Goal: Transaction & Acquisition: Book appointment/travel/reservation

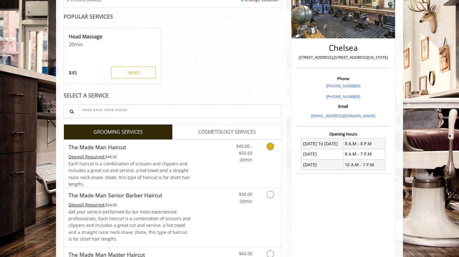
scroll to position [108, 0]
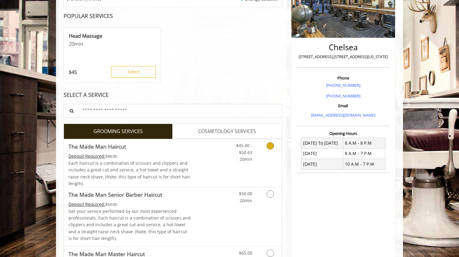
click at [272, 150] on link "Grooming services" at bounding box center [269, 150] width 16 height 23
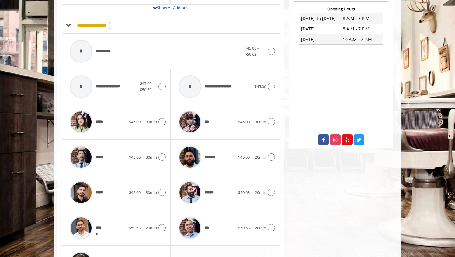
scroll to position [277, 0]
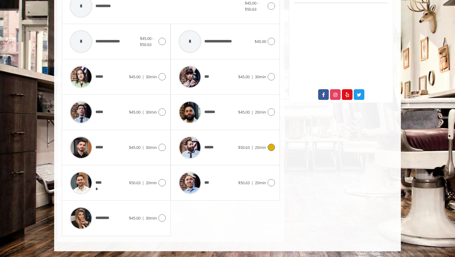
click at [271, 149] on icon at bounding box center [271, 147] width 7 height 7
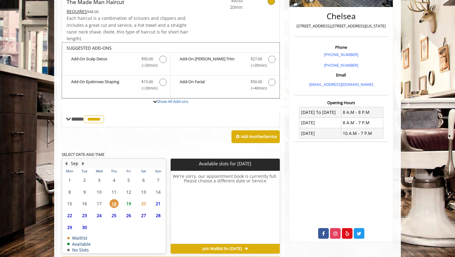
scroll to position [165, 0]
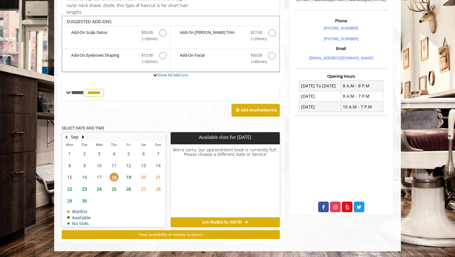
click at [132, 177] on span "19" at bounding box center [128, 176] width 9 height 9
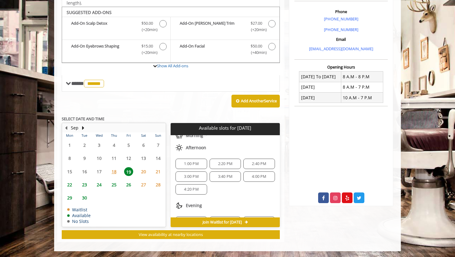
scroll to position [59, 0]
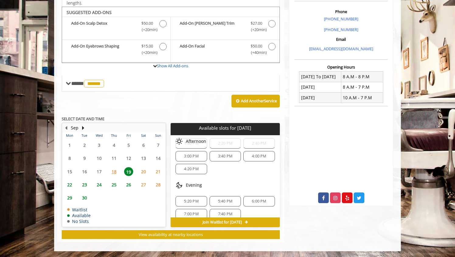
click at [191, 154] on span "3:00 PM" at bounding box center [191, 156] width 14 height 5
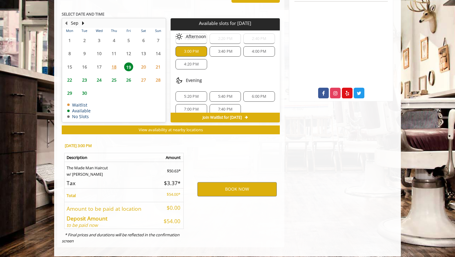
scroll to position [284, 0]
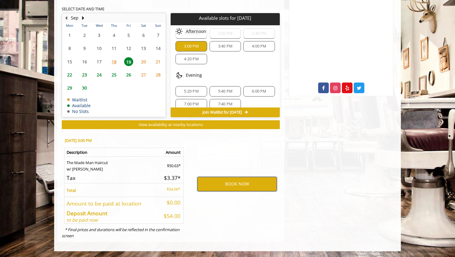
click at [233, 190] on button "BOOK NOW" at bounding box center [236, 184] width 79 height 14
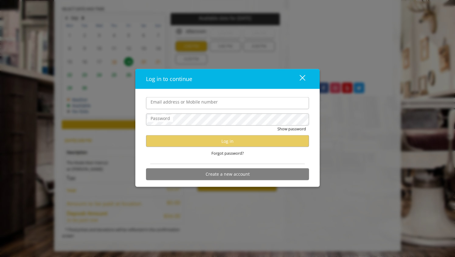
type input "*"
type input "**********"
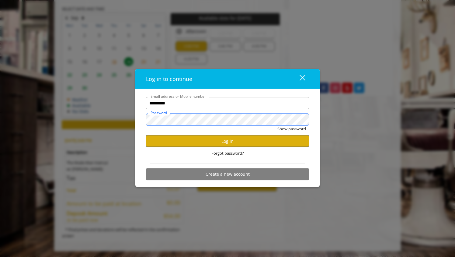
click at [277, 126] on button "Show password" at bounding box center [291, 129] width 29 height 6
click at [241, 137] on button "Log in" at bounding box center [227, 141] width 163 height 12
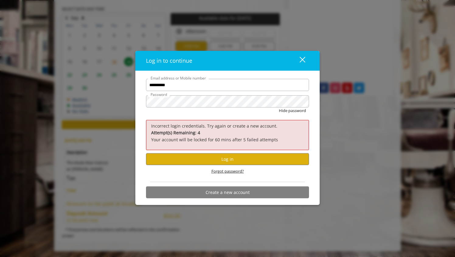
click at [232, 172] on span "Forgot password?" at bounding box center [227, 171] width 33 height 6
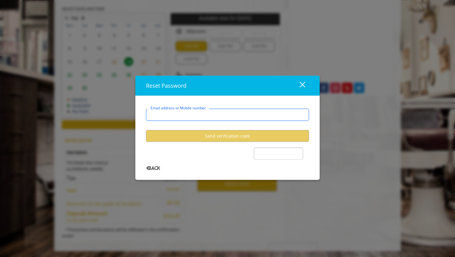
click at [213, 113] on input "Email address or Mobile number" at bounding box center [227, 115] width 163 height 12
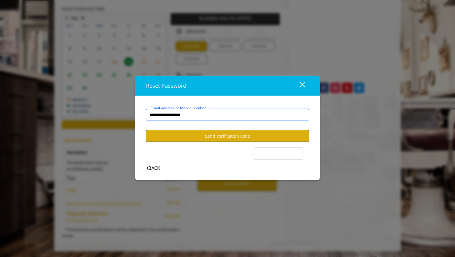
type input "**********"
click at [197, 139] on button "Send verification code" at bounding box center [227, 136] width 163 height 12
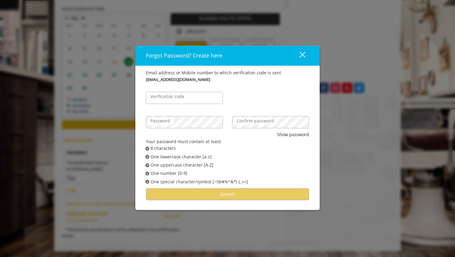
click at [175, 97] on label "Verification code" at bounding box center [167, 96] width 40 height 7
click at [175, 97] on input "Verification code" at bounding box center [184, 98] width 77 height 12
paste input "******"
type input "******"
click at [164, 123] on label "Password" at bounding box center [160, 121] width 26 height 7
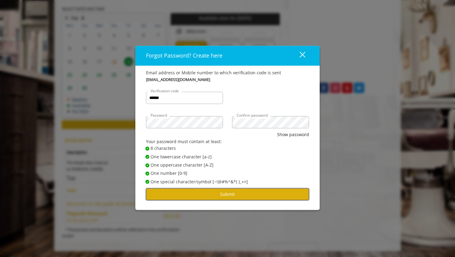
click at [178, 196] on button "Submit" at bounding box center [227, 194] width 163 height 12
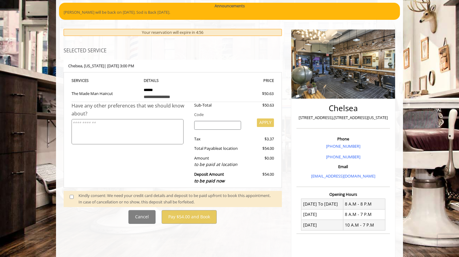
scroll to position [48, 0]
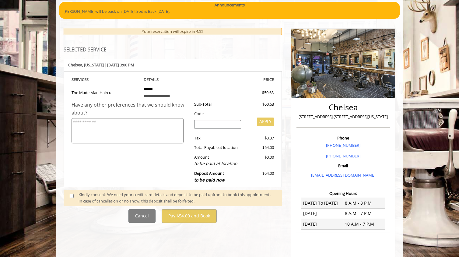
click at [110, 202] on div "Kindly consent: We need your credit card details and deposit to be paid upfront…" at bounding box center [176, 197] width 197 height 13
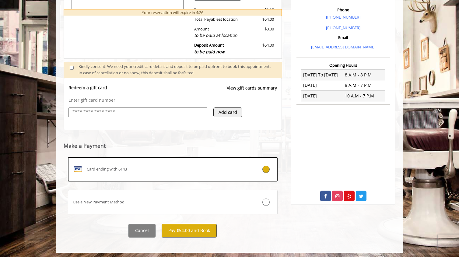
scroll to position [177, 0]
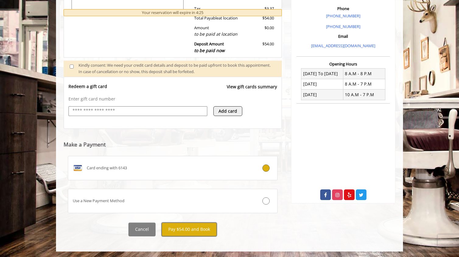
click at [187, 233] on button "Pay $54.00 and Book" at bounding box center [188, 229] width 55 height 14
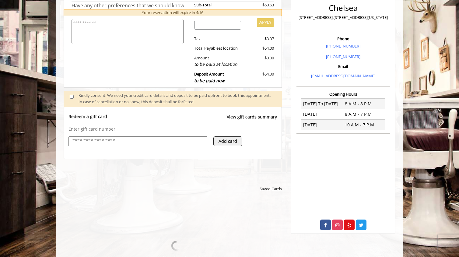
scroll to position [0, 0]
